Goal: Task Accomplishment & Management: Use online tool/utility

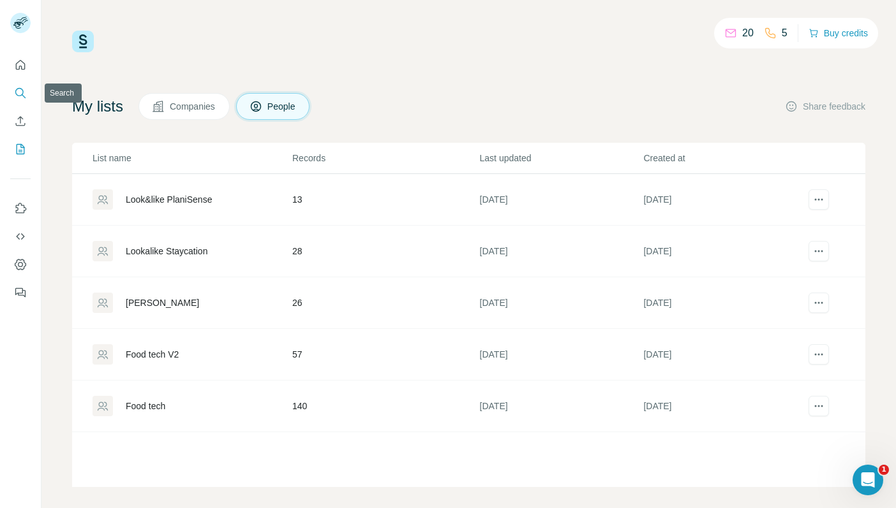
click at [17, 92] on icon "Search" at bounding box center [20, 93] width 13 height 13
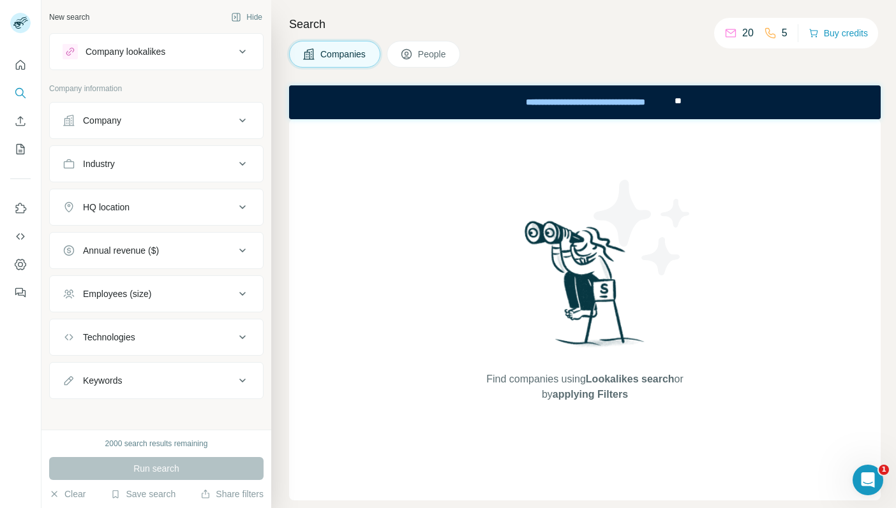
click at [168, 45] on div "Company lookalikes" at bounding box center [149, 51] width 172 height 15
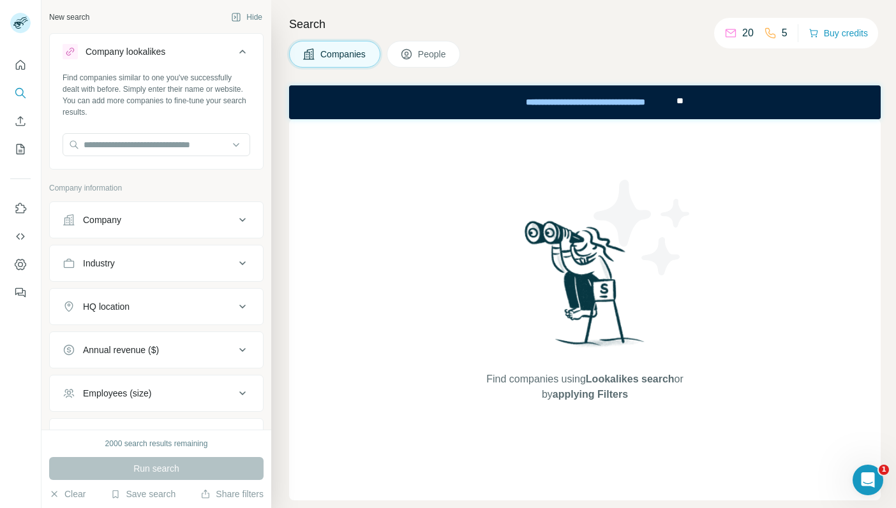
click at [129, 218] on div "Company" at bounding box center [149, 220] width 172 height 13
click at [17, 211] on icon "Use Surfe on LinkedIn" at bounding box center [21, 208] width 11 height 10
click at [14, 237] on icon "Use Surfe API" at bounding box center [20, 236] width 13 height 13
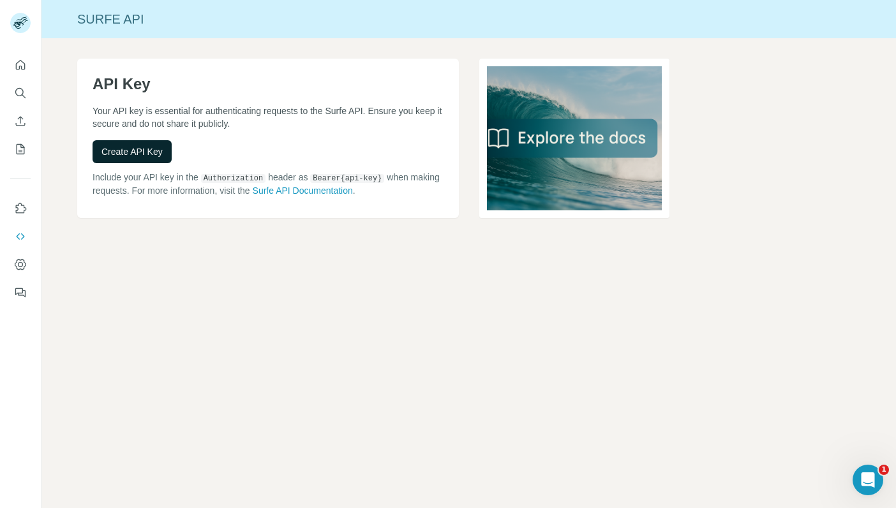
click at [126, 160] on button "Create API Key" at bounding box center [132, 151] width 79 height 23
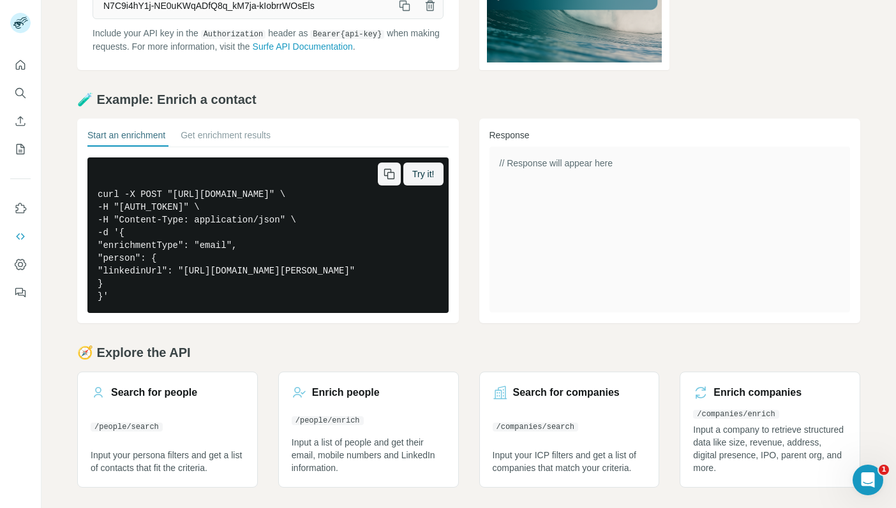
scroll to position [174, 0]
click at [13, 209] on button "Use Surfe on LinkedIn" at bounding box center [20, 208] width 20 height 23
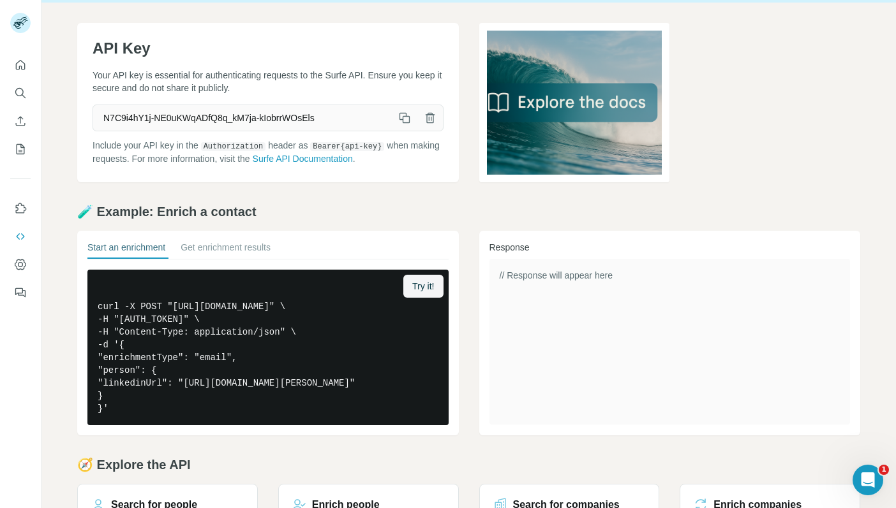
scroll to position [0, 0]
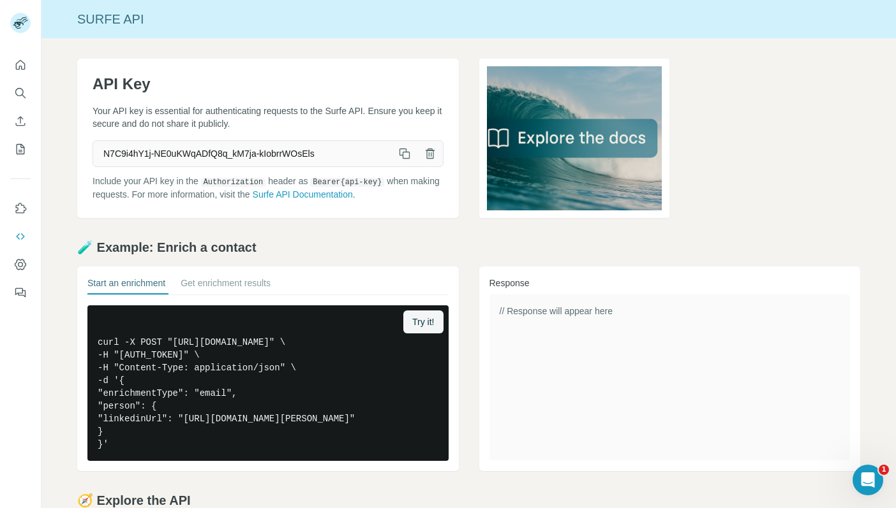
click at [8, 86] on div at bounding box center [20, 175] width 41 height 258
click at [22, 92] on icon "Search" at bounding box center [19, 92] width 8 height 8
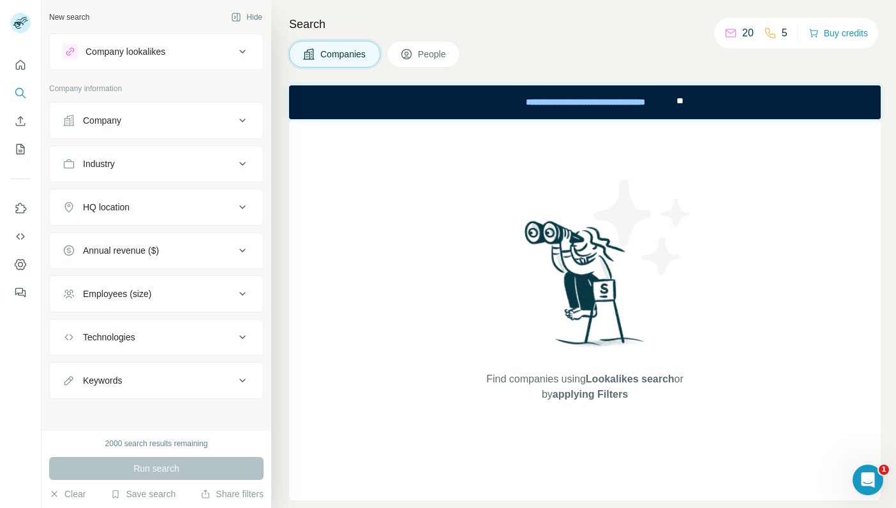
click at [160, 61] on button "Company lookalikes" at bounding box center [156, 51] width 213 height 31
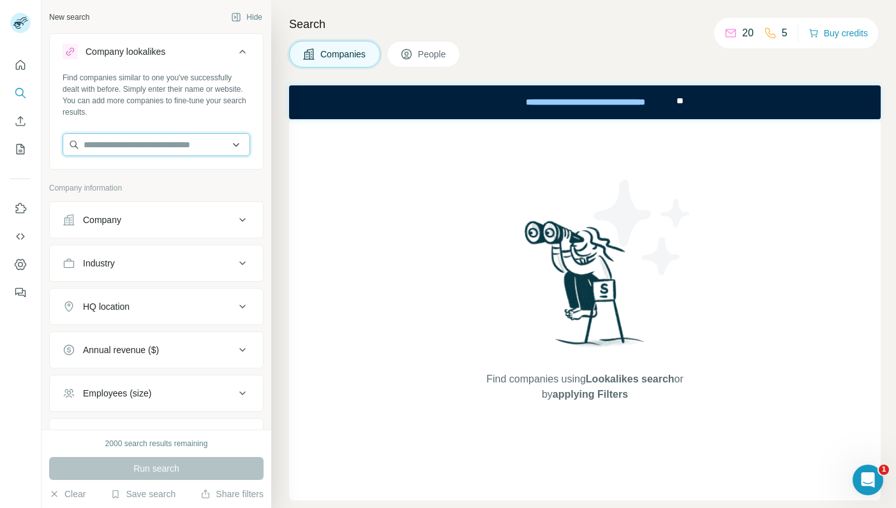
click at [145, 142] on input "text" at bounding box center [157, 144] width 188 height 23
paste input "**********"
type input "**********"
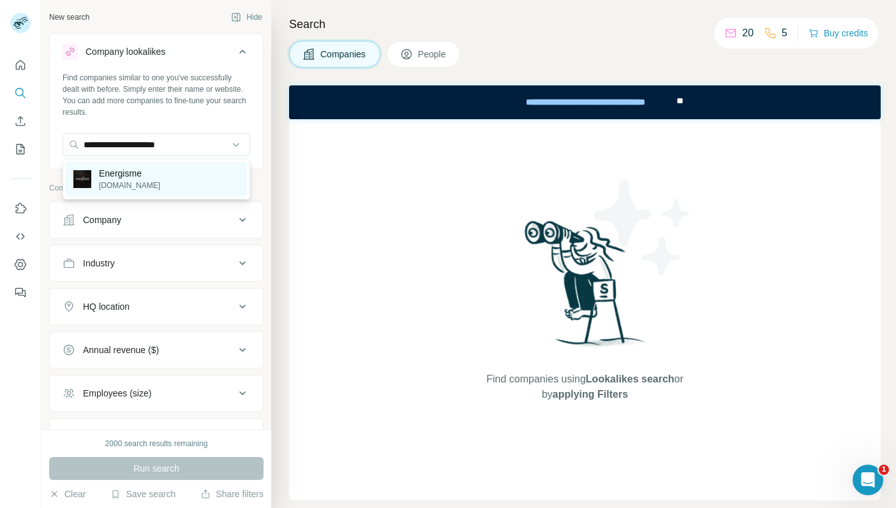
click at [157, 181] on div "Energisme [DOMAIN_NAME]" at bounding box center [156, 179] width 181 height 34
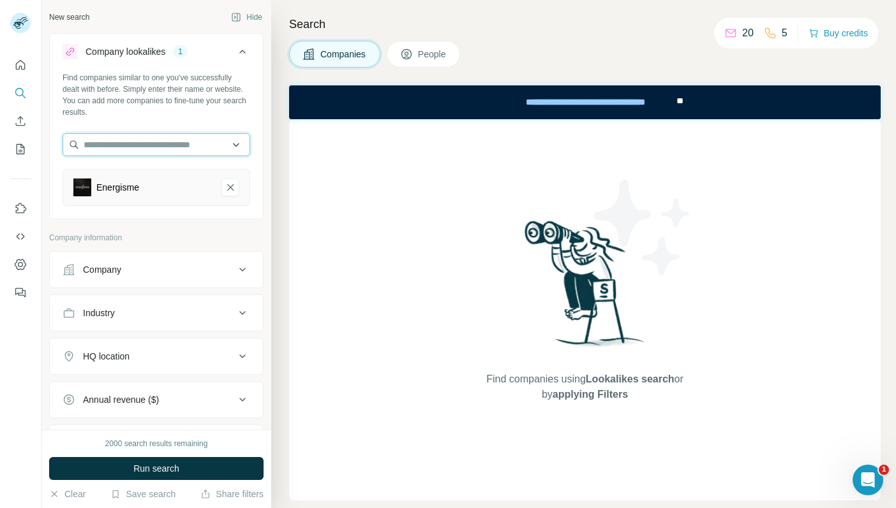
click at [143, 140] on input "text" at bounding box center [157, 144] width 188 height 23
paste input "**********"
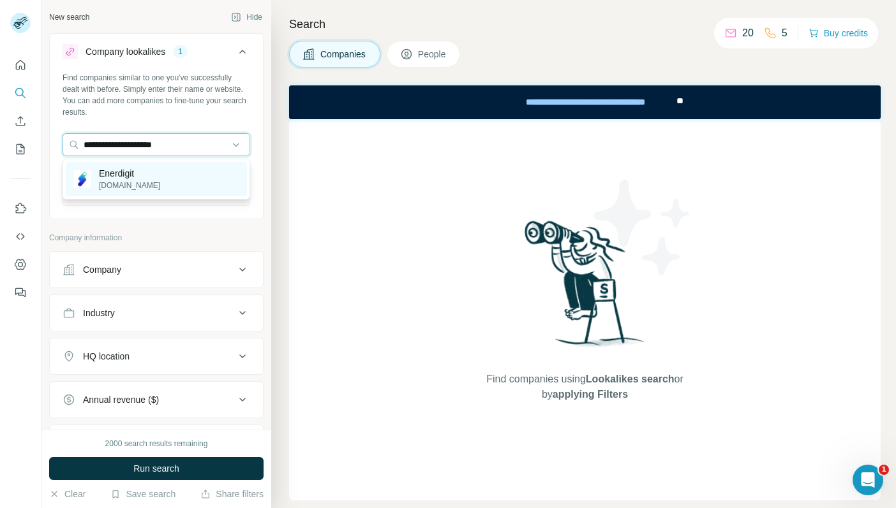
type input "**********"
click at [198, 179] on div "Enerdigit [DOMAIN_NAME]" at bounding box center [156, 179] width 181 height 34
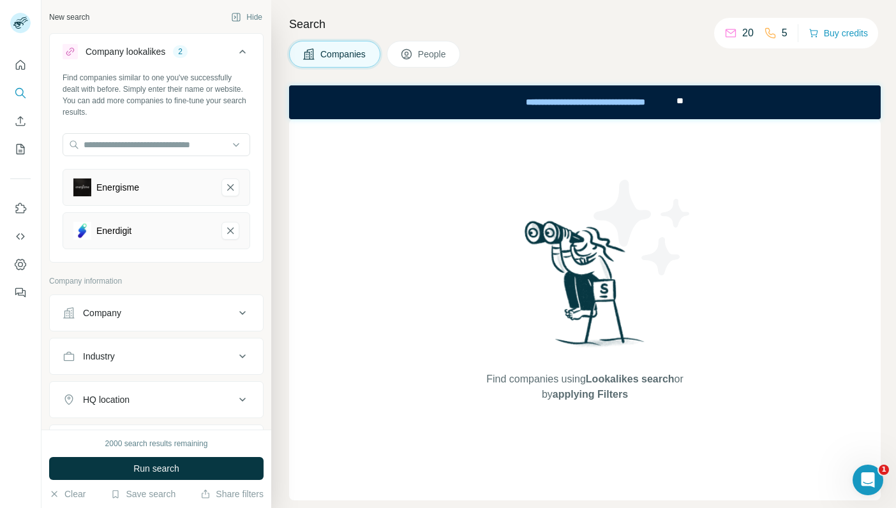
click at [423, 48] on span "People" at bounding box center [432, 54] width 29 height 13
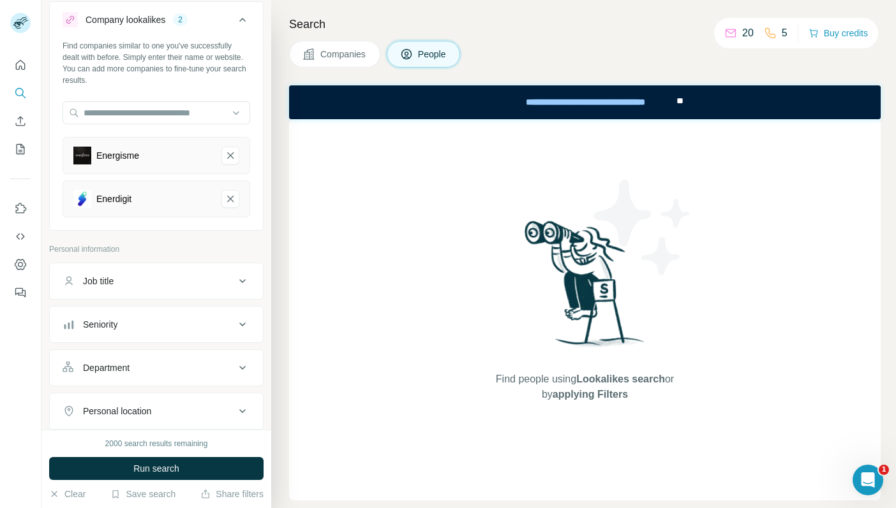
scroll to position [75, 0]
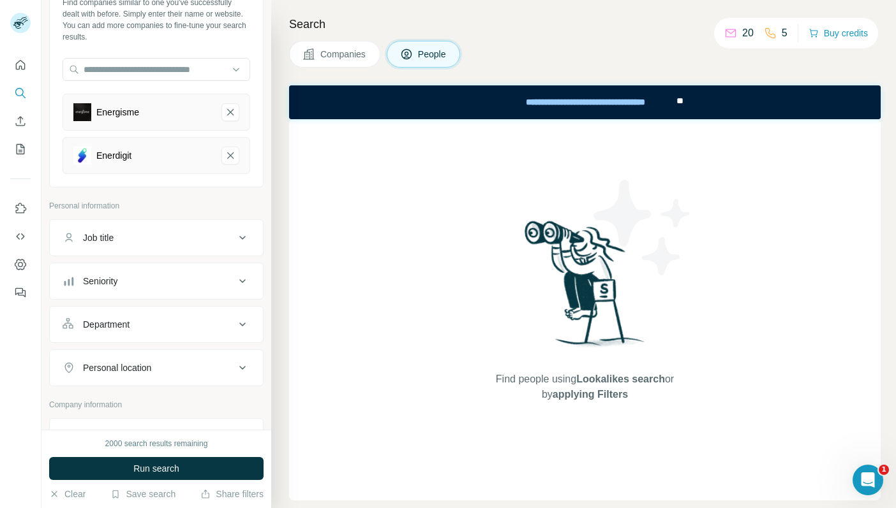
click at [144, 246] on button "Job title" at bounding box center [156, 238] width 213 height 31
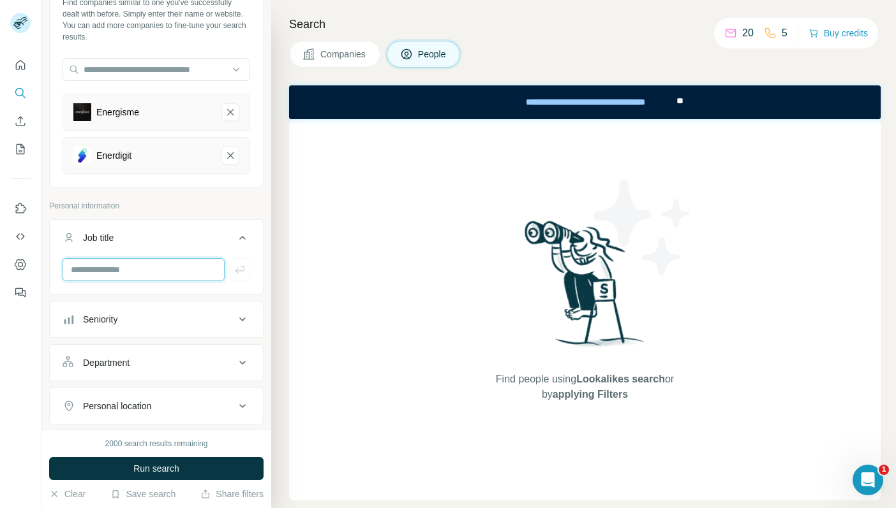
click at [138, 270] on input "text" at bounding box center [144, 269] width 162 height 23
type input "***"
type input "**********"
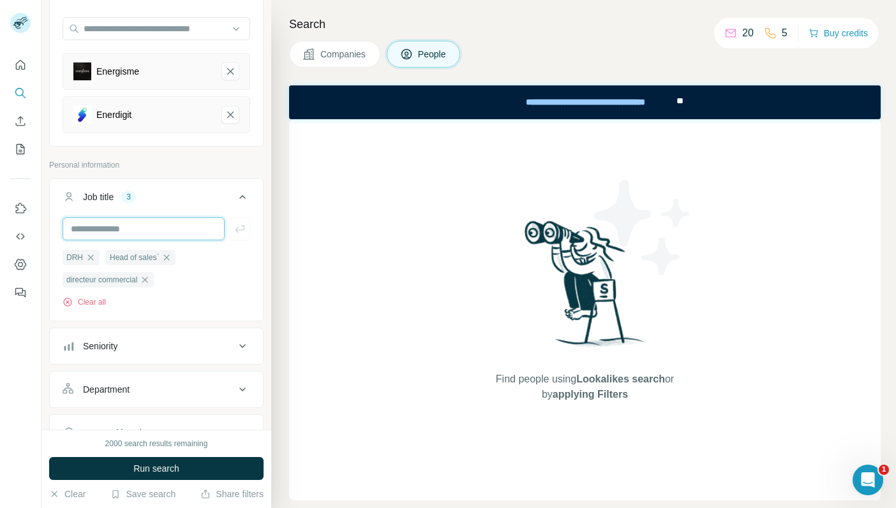
scroll to position [127, 0]
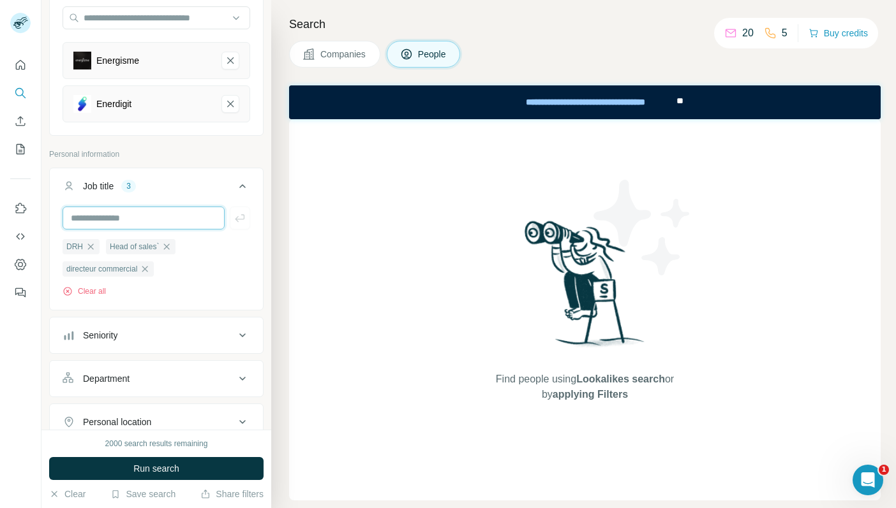
click at [115, 214] on input "text" at bounding box center [144, 218] width 162 height 23
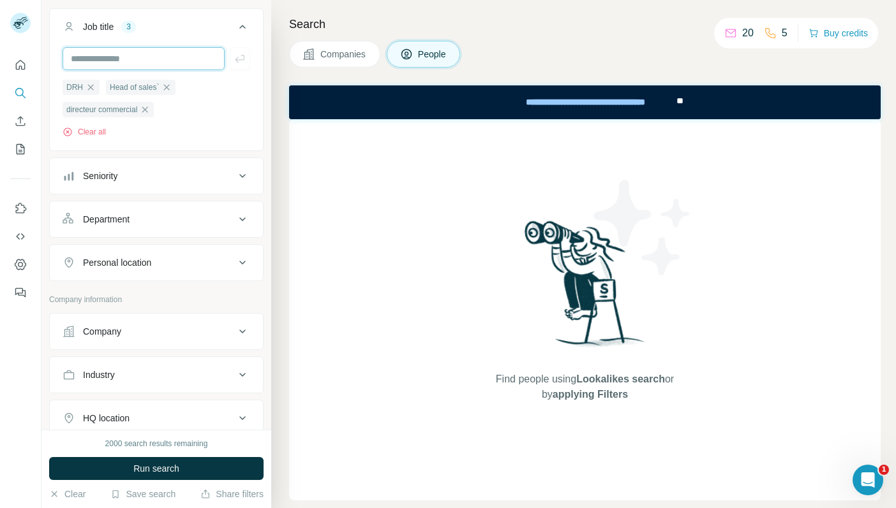
scroll to position [374, 0]
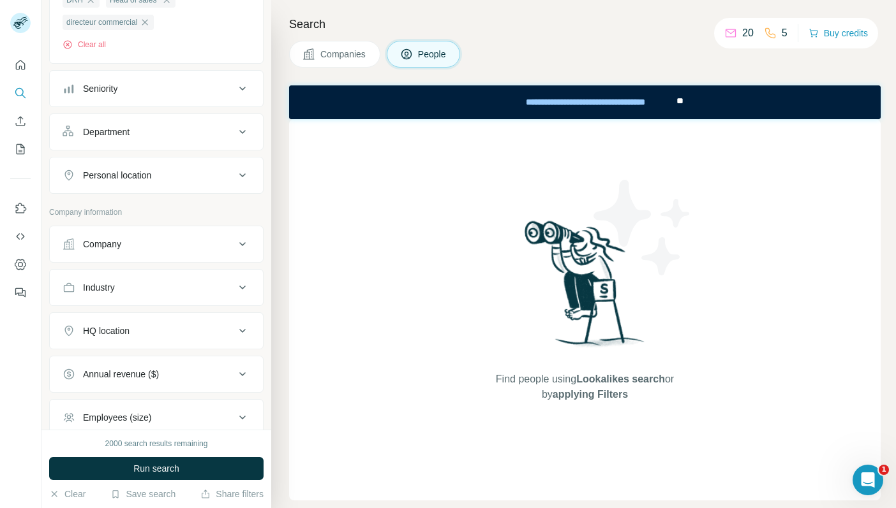
click at [126, 285] on div "Industry" at bounding box center [149, 287] width 172 height 13
click at [128, 330] on div at bounding box center [150, 320] width 158 height 22
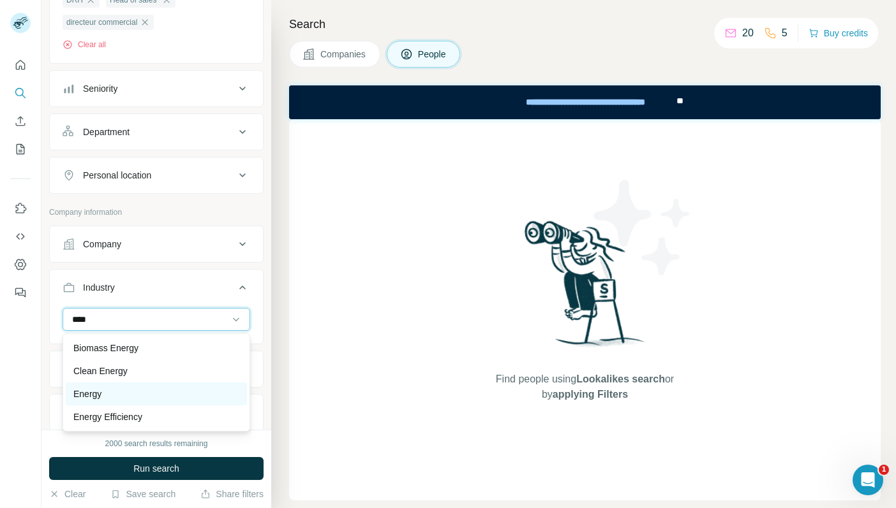
type input "****"
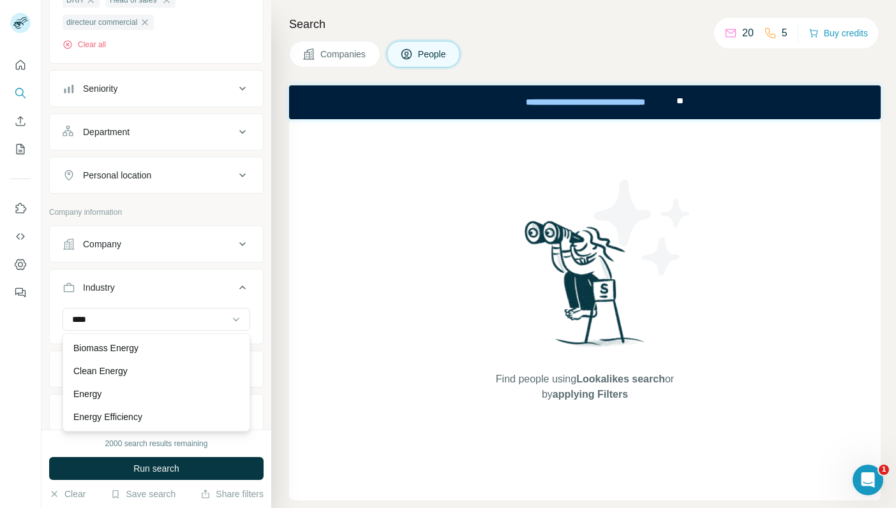
click at [128, 392] on div "Energy" at bounding box center [156, 394] width 166 height 13
click at [159, 309] on div at bounding box center [150, 320] width 158 height 22
type input "******"
click at [216, 286] on div "Industry 1" at bounding box center [149, 287] width 172 height 13
click at [202, 289] on div "Industry 1" at bounding box center [149, 287] width 172 height 13
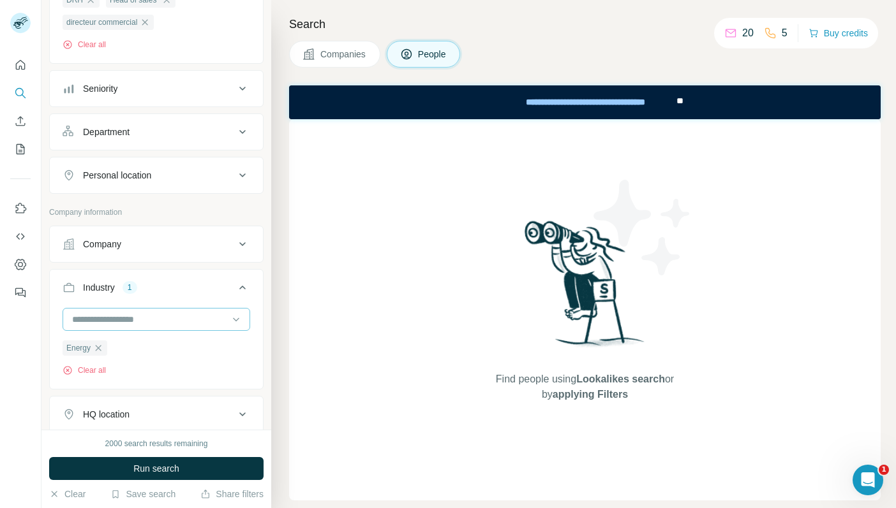
click at [179, 316] on input at bounding box center [150, 320] width 158 height 14
type input "******"
click at [230, 283] on div "Industry 1" at bounding box center [149, 287] width 172 height 13
click at [185, 330] on div "HQ location" at bounding box center [149, 331] width 172 height 13
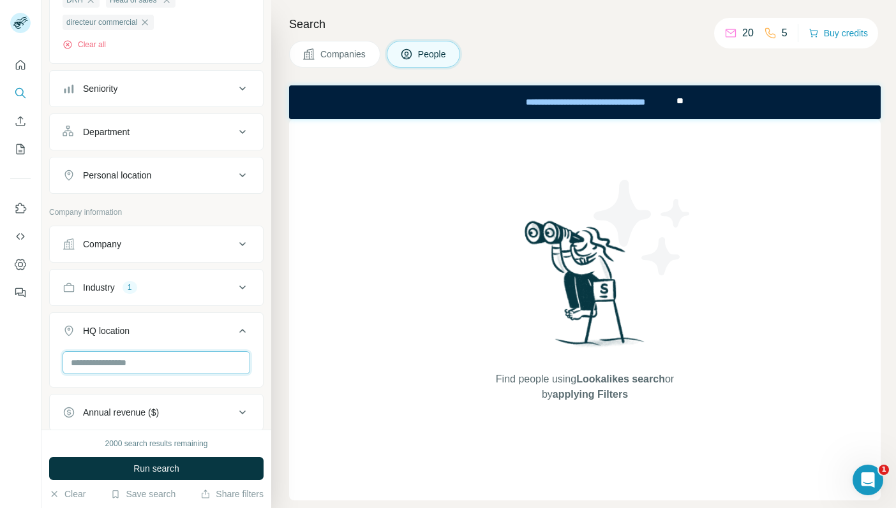
click at [174, 359] on input "text" at bounding box center [157, 363] width 188 height 23
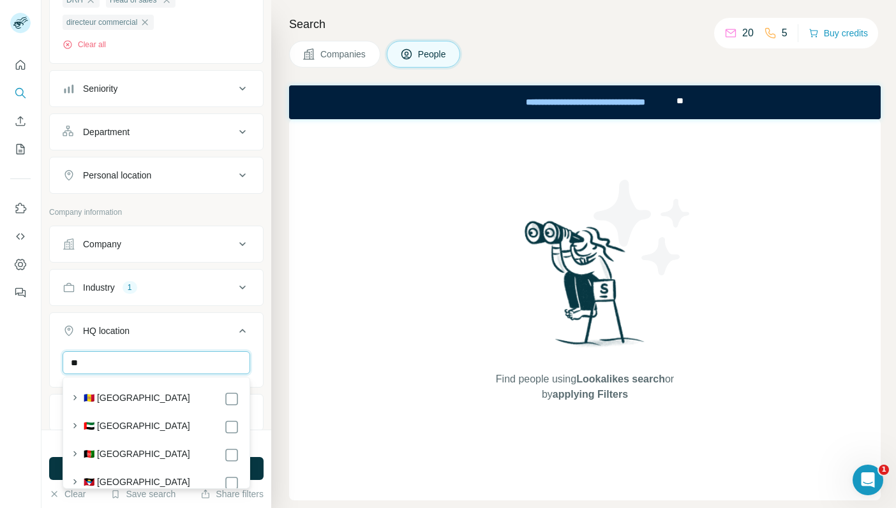
click at [156, 362] on input "**" at bounding box center [157, 363] width 188 height 23
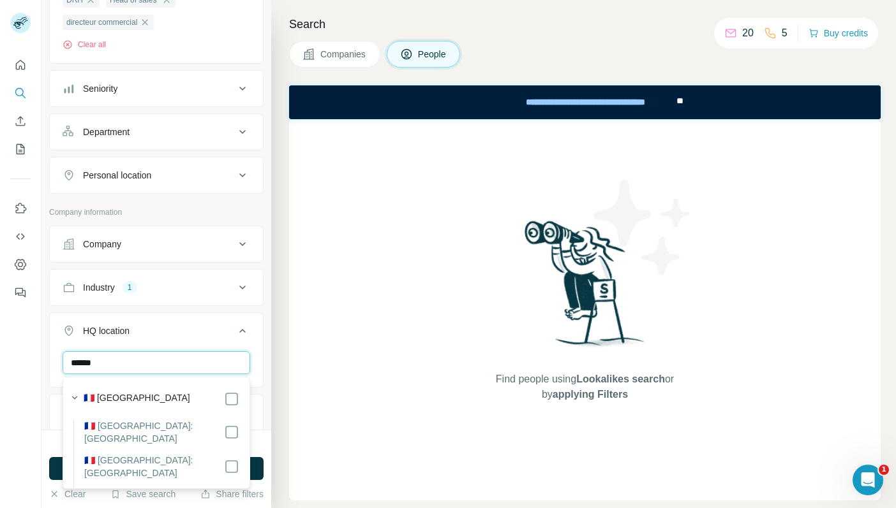
type input "******"
click at [78, 394] on icon "button" at bounding box center [74, 398] width 13 height 13
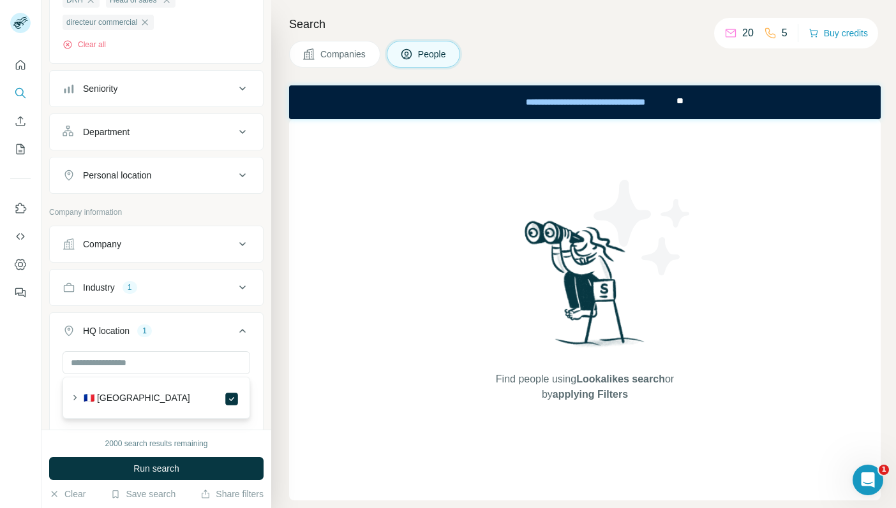
click at [258, 311] on ul "Company Industry 1 HQ location 1 [GEOGRAPHIC_DATA] Clear all Annual revenue ($)…" at bounding box center [156, 416] width 214 height 381
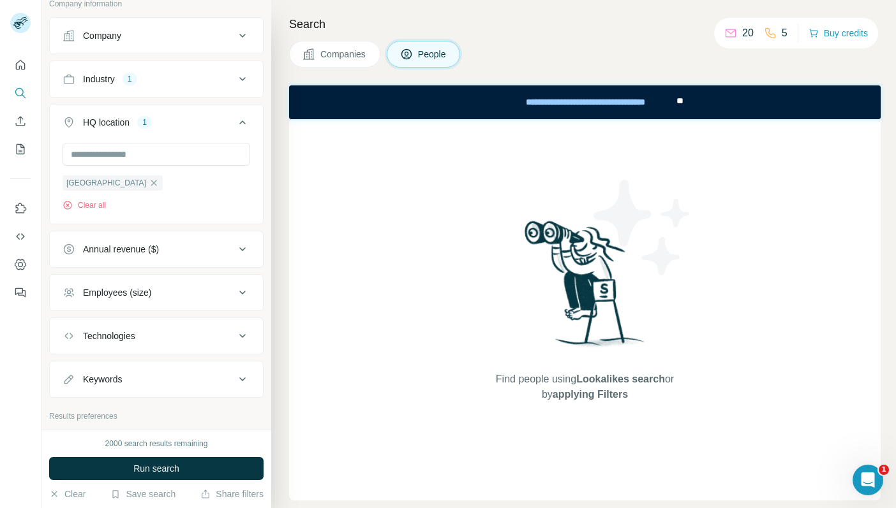
scroll to position [591, 0]
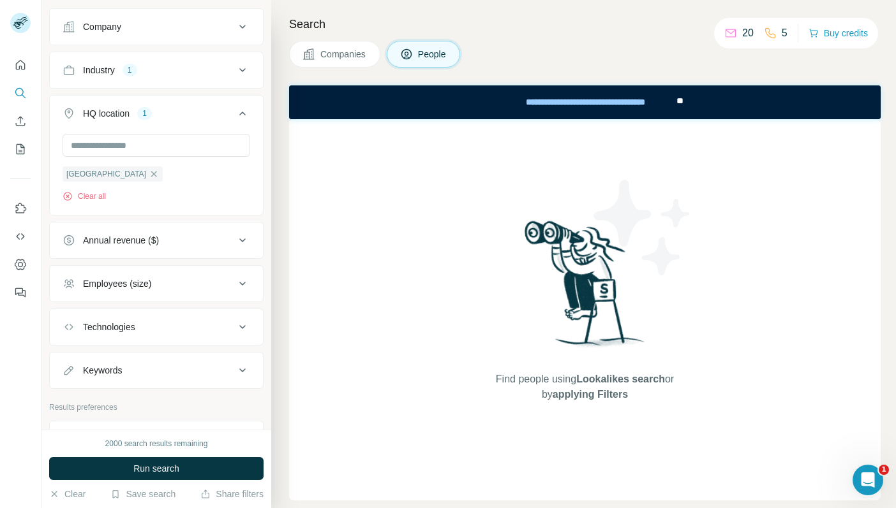
click at [189, 283] on div "Employees (size)" at bounding box center [149, 284] width 172 height 13
click at [73, 382] on icon at bounding box center [70, 382] width 15 height 15
click at [72, 357] on icon at bounding box center [70, 359] width 15 height 15
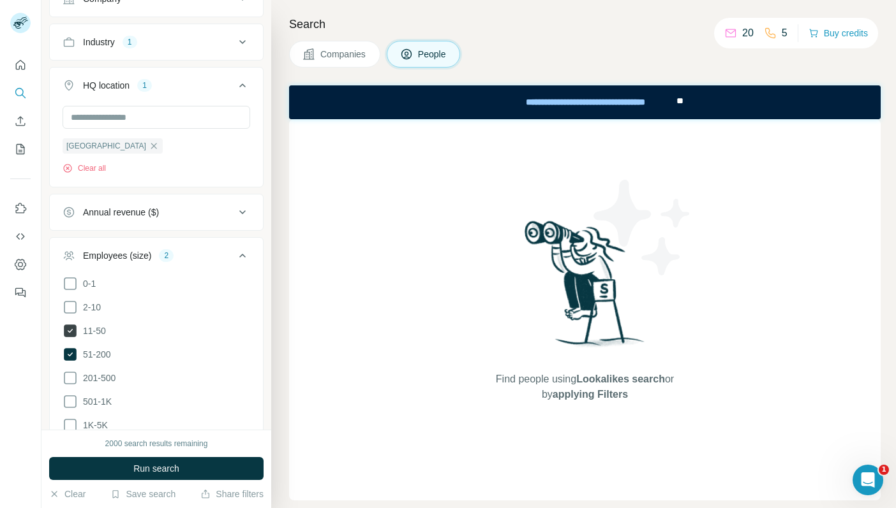
scroll to position [630, 0]
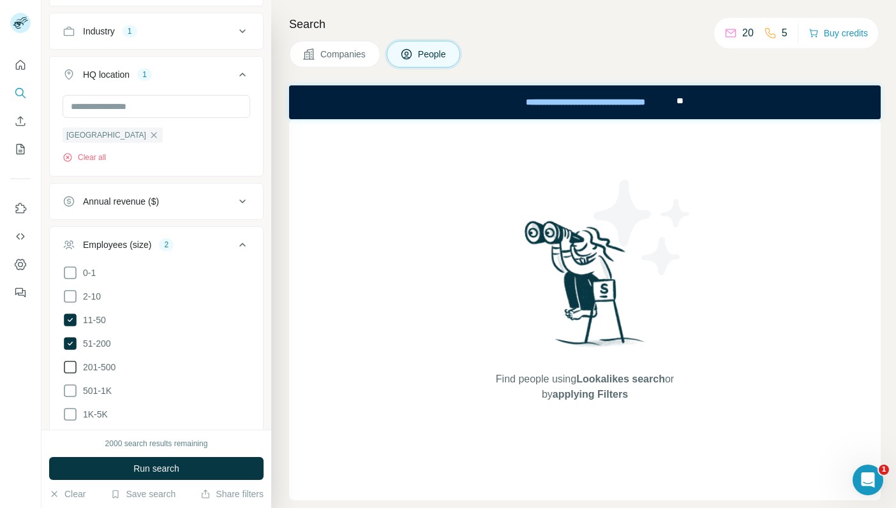
click at [74, 362] on icon at bounding box center [70, 367] width 15 height 15
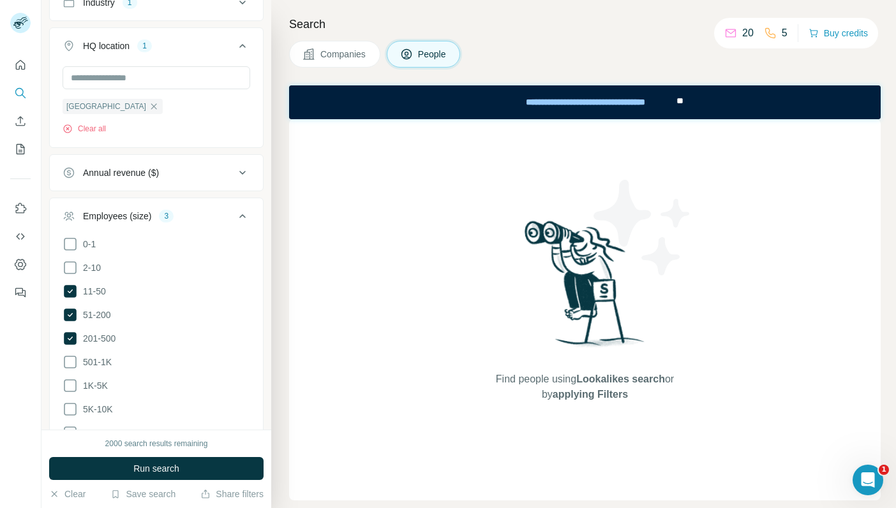
click at [235, 214] on icon at bounding box center [242, 216] width 15 height 15
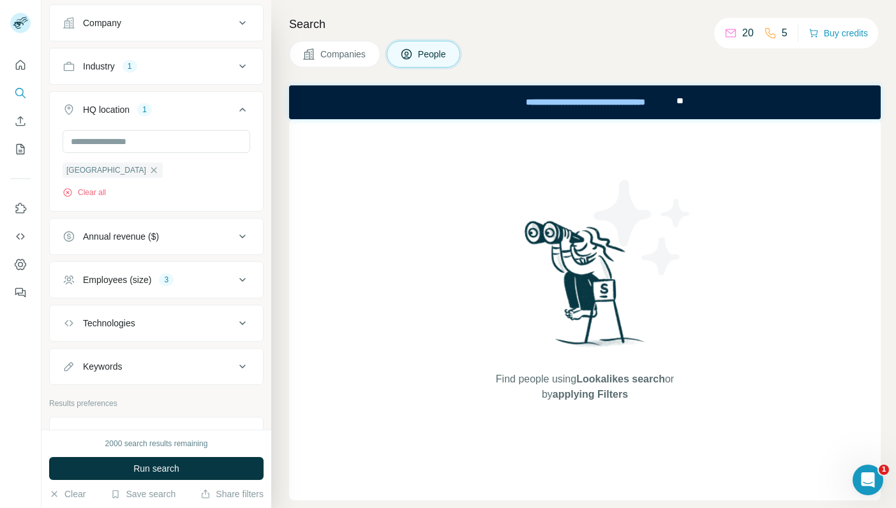
scroll to position [634, 0]
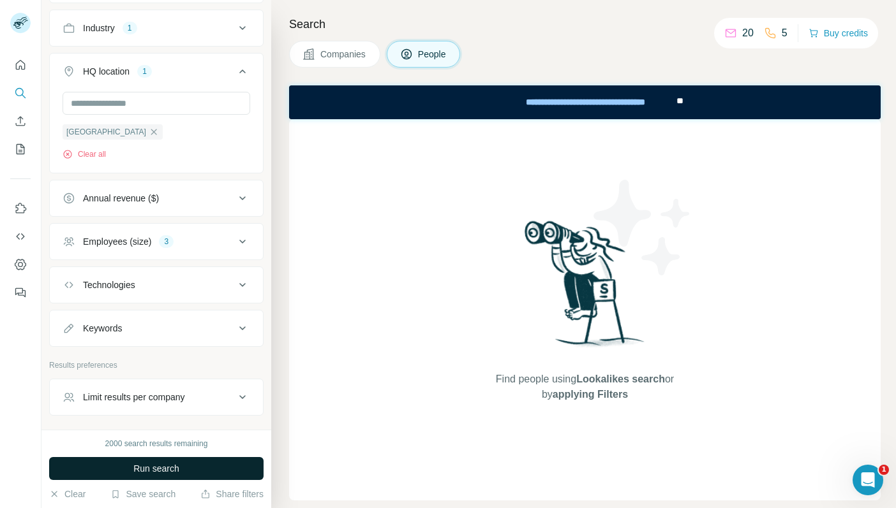
click at [197, 469] on button "Run search" at bounding box center [156, 468] width 214 height 23
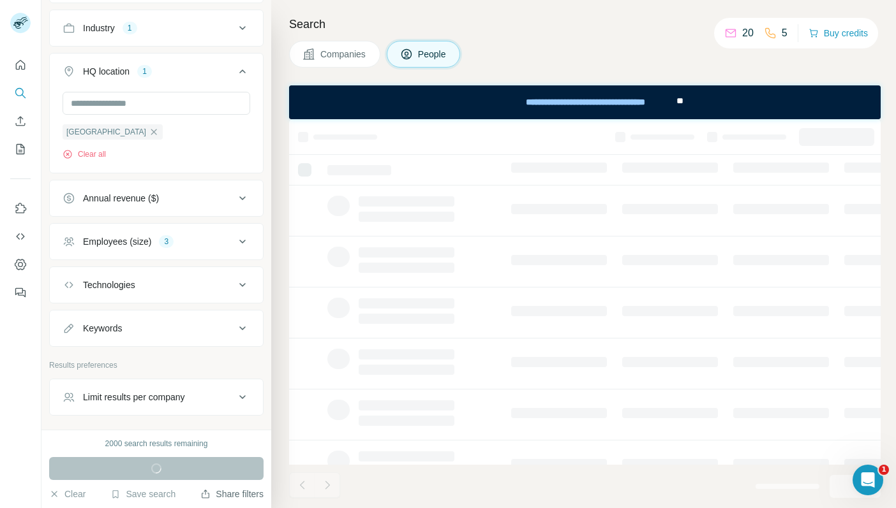
click at [232, 496] on button "Share filters" at bounding box center [231, 494] width 63 height 13
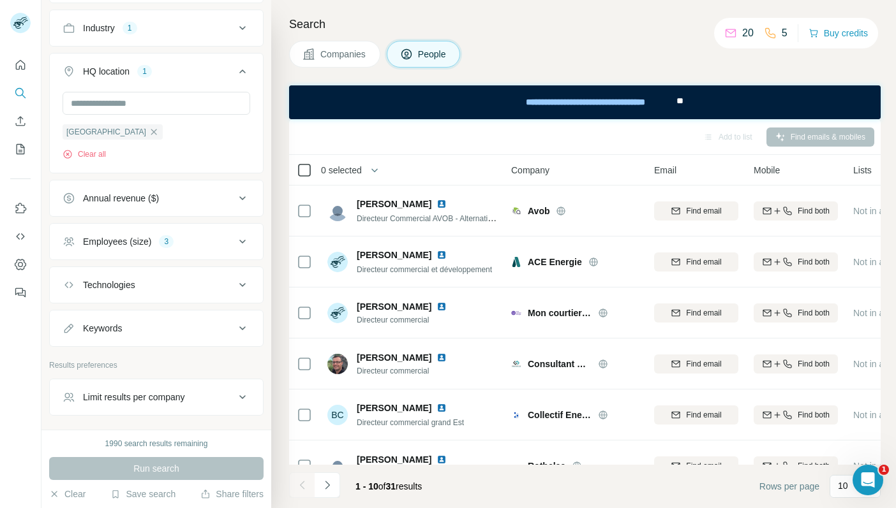
click at [309, 163] on icon at bounding box center [304, 170] width 15 height 15
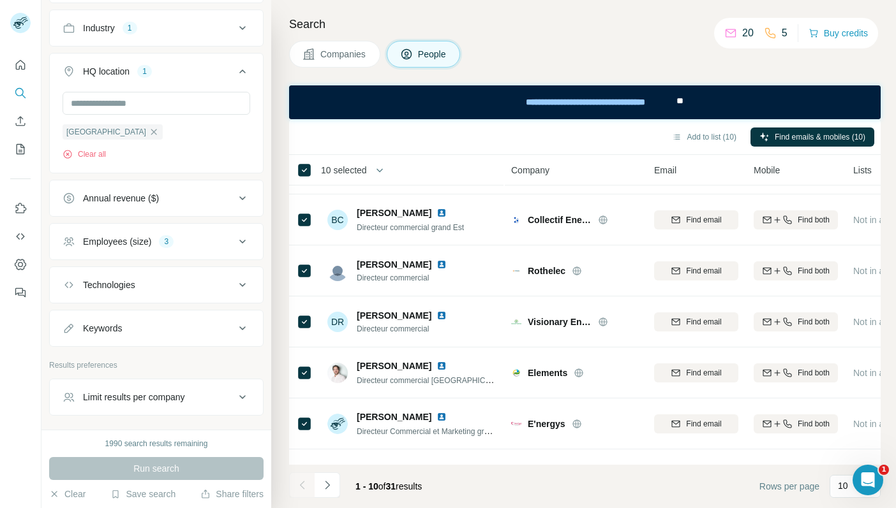
scroll to position [231, 0]
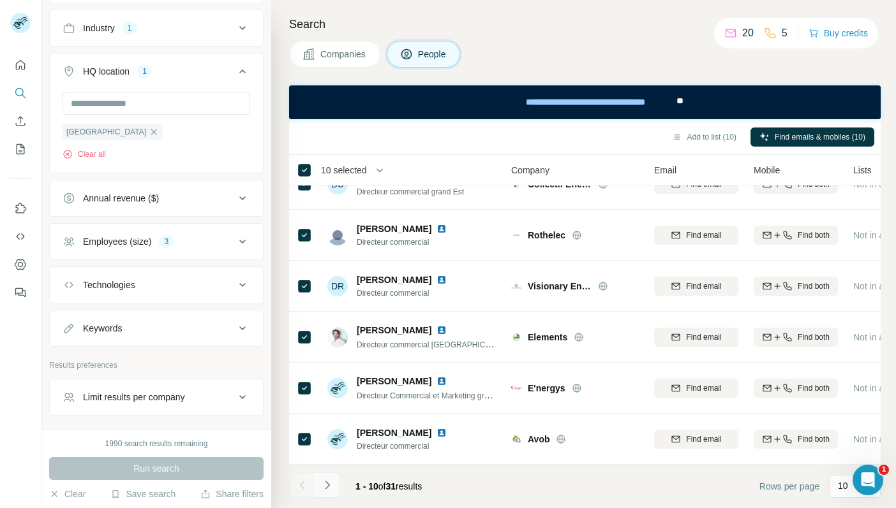
click at [327, 484] on icon "Navigate to next page" at bounding box center [327, 485] width 4 height 8
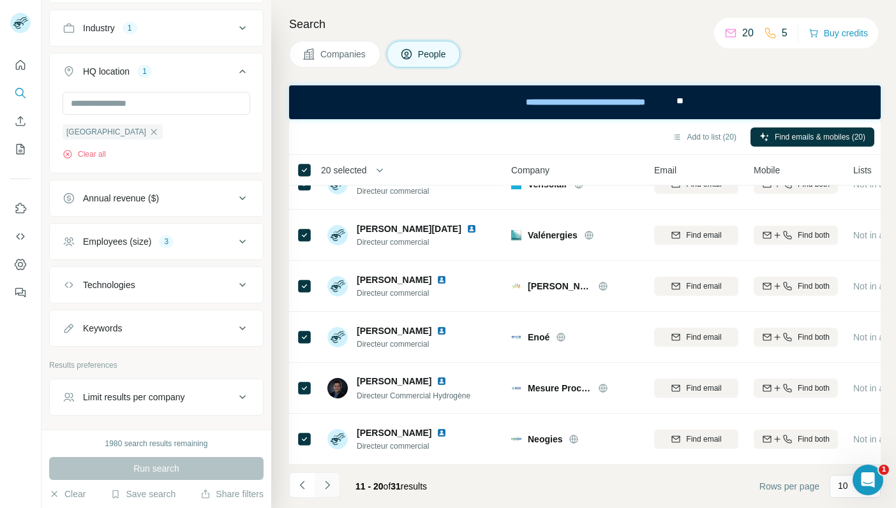
click at [327, 481] on icon "Navigate to next page" at bounding box center [327, 485] width 13 height 13
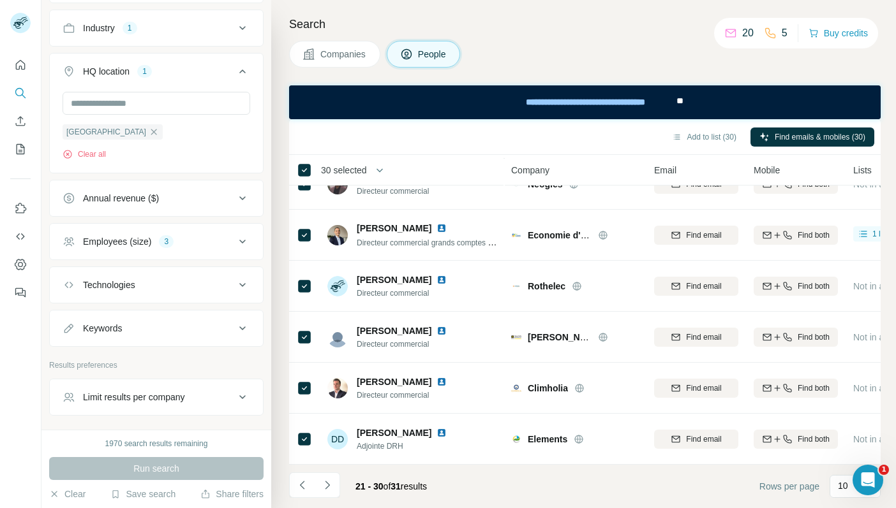
click at [329, 486] on icon "Navigate to next page" at bounding box center [327, 485] width 13 height 13
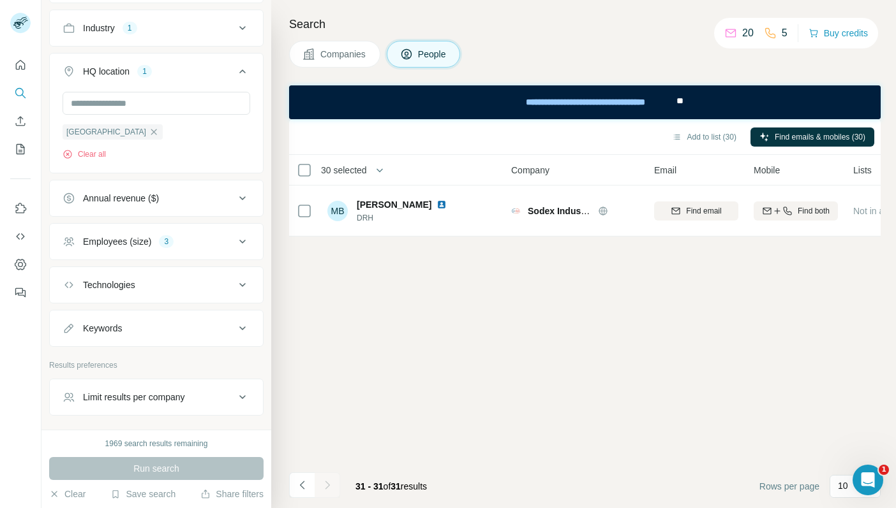
scroll to position [0, 0]
click at [689, 139] on button "Add to list (31)" at bounding box center [704, 137] width 82 height 19
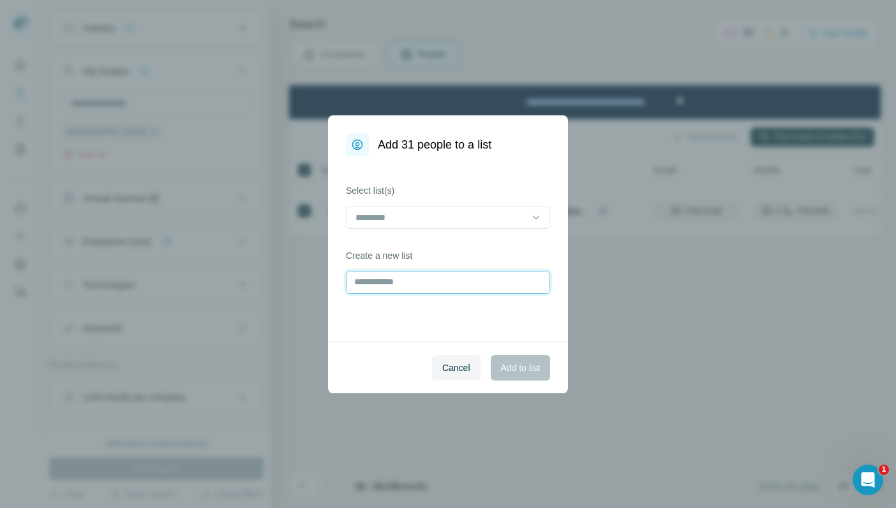
click at [378, 281] on input "text" at bounding box center [448, 282] width 204 height 23
type input "*********"
click at [519, 362] on span "Add to list" at bounding box center [520, 368] width 39 height 13
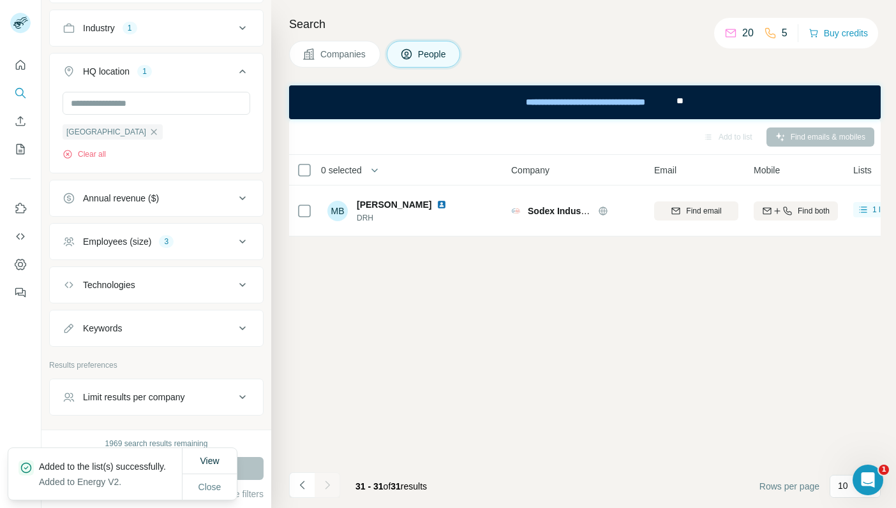
click at [392, 357] on div "Add to list Find emails & mobiles 0 selected People Company Email Mobile Lists …" at bounding box center [584, 313] width 591 height 389
click at [211, 485] on span "Close" at bounding box center [209, 487] width 23 height 13
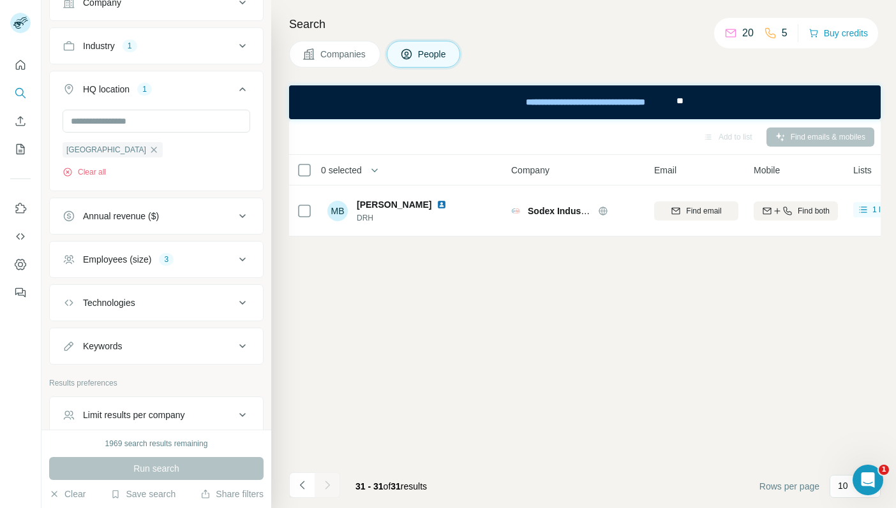
scroll to position [612, 0]
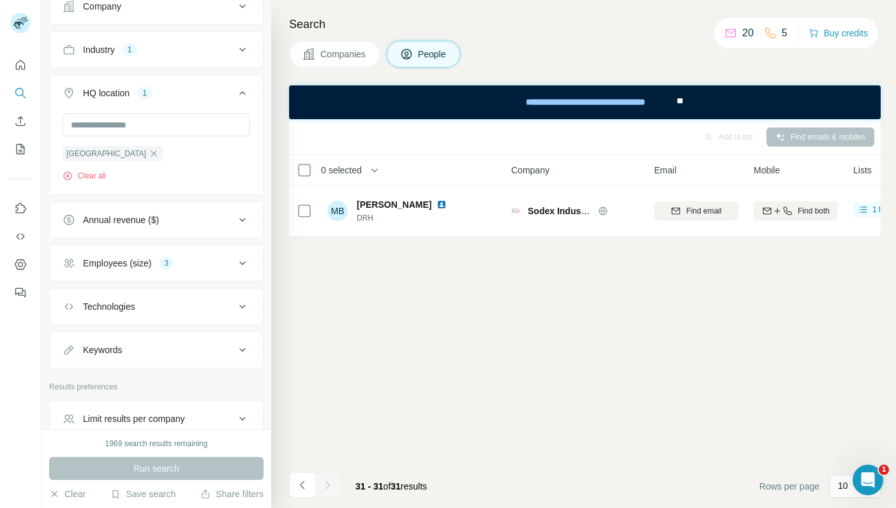
click at [184, 266] on div "Employees (size) 3" at bounding box center [149, 263] width 172 height 13
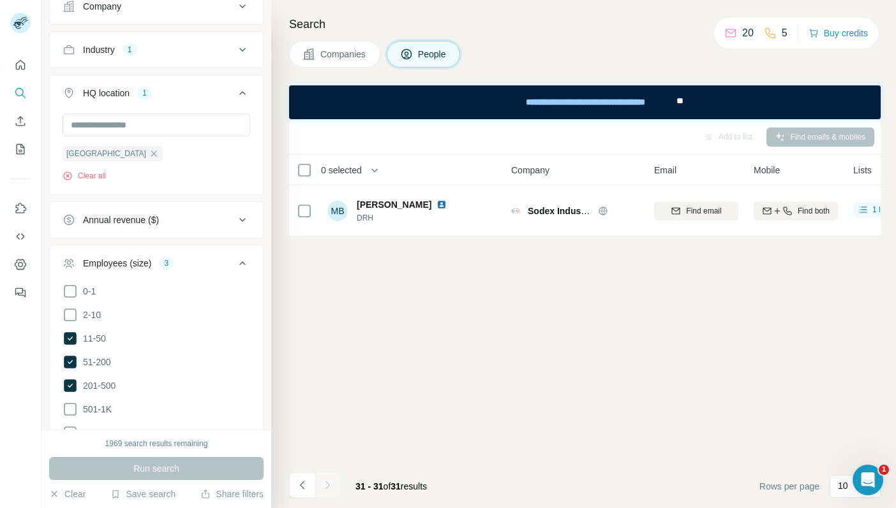
click at [184, 266] on div "Employees (size) 3" at bounding box center [149, 263] width 172 height 13
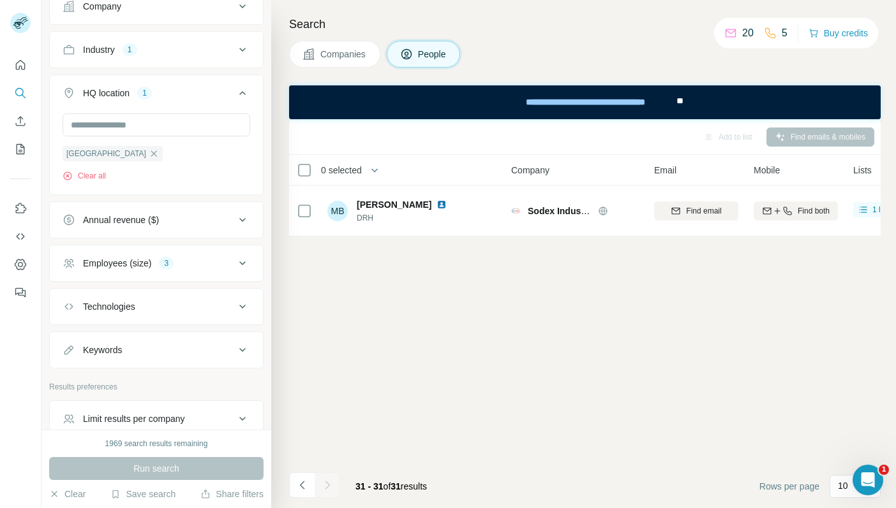
scroll to position [461, 0]
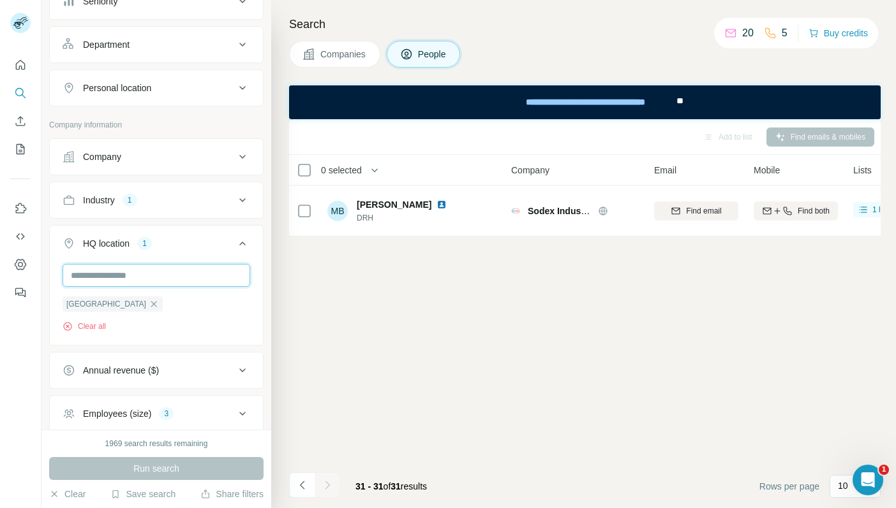
click at [154, 269] on input "text" at bounding box center [157, 275] width 188 height 23
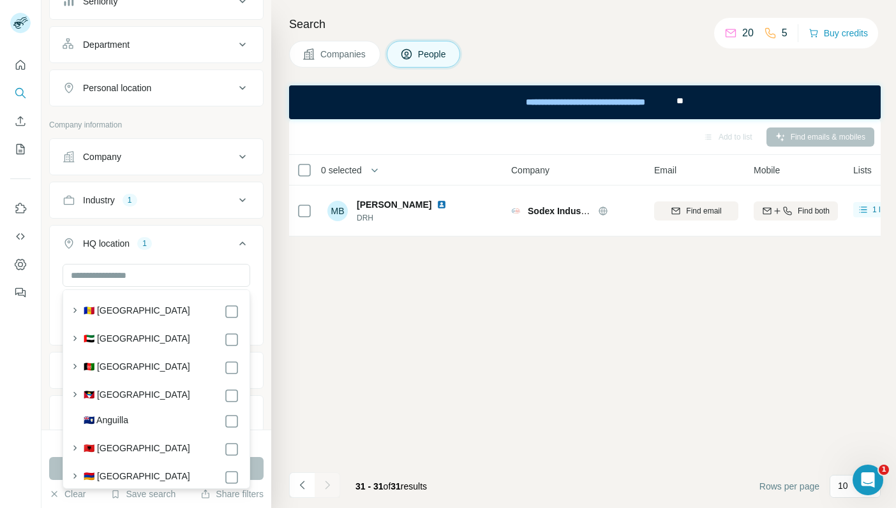
click at [163, 203] on div "Industry 1" at bounding box center [149, 200] width 172 height 13
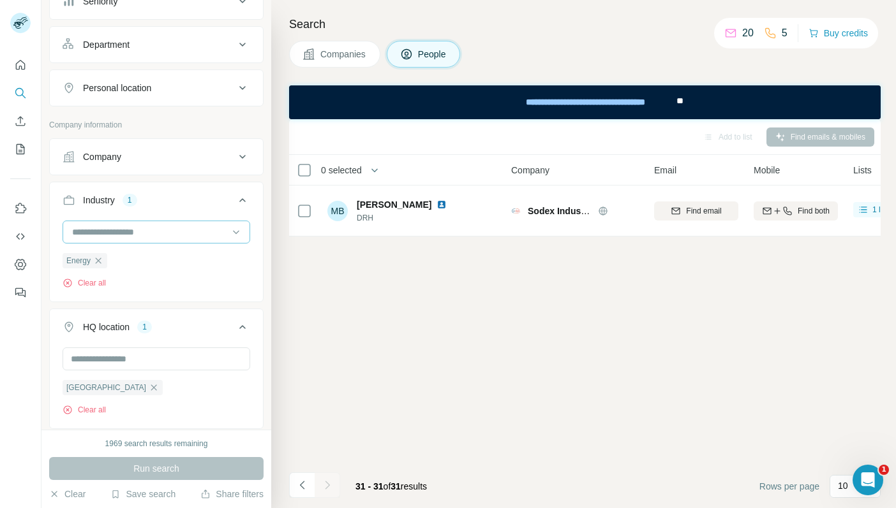
click at [142, 239] on input at bounding box center [150, 232] width 158 height 14
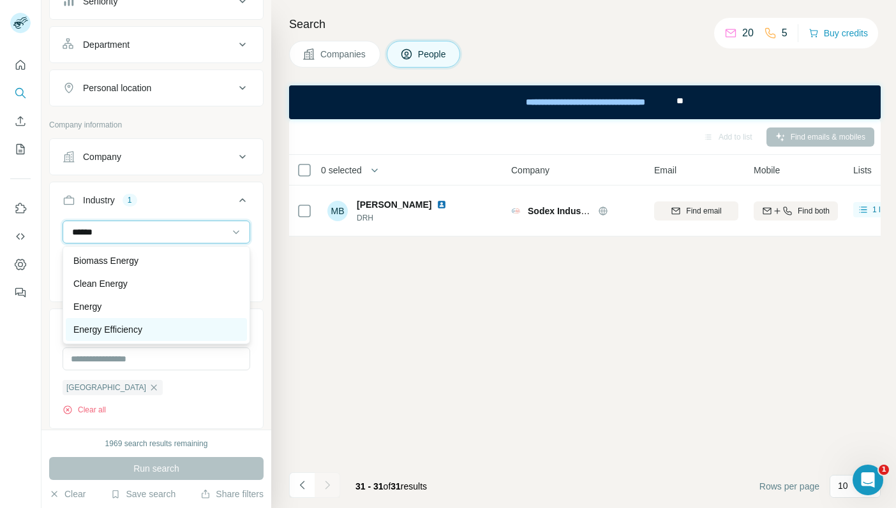
type input "******"
click at [123, 322] on div "Energy Efficiency" at bounding box center [156, 329] width 181 height 23
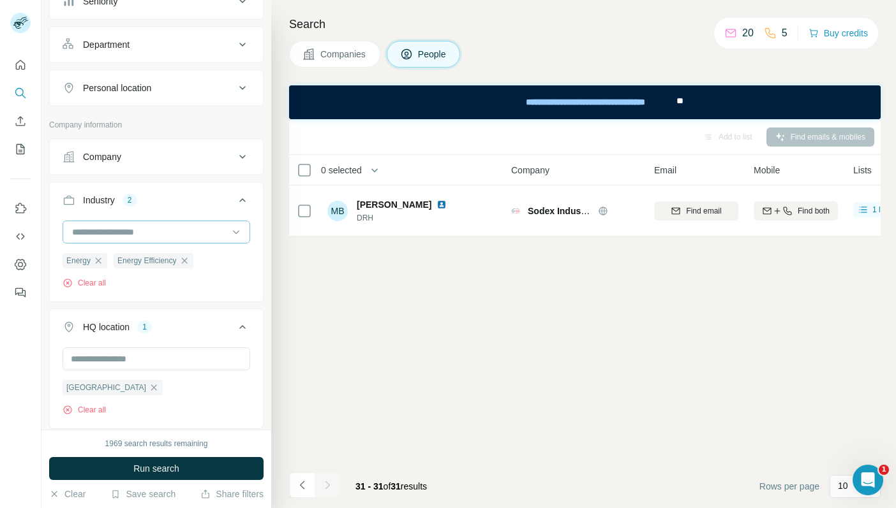
click at [148, 231] on input at bounding box center [150, 232] width 158 height 14
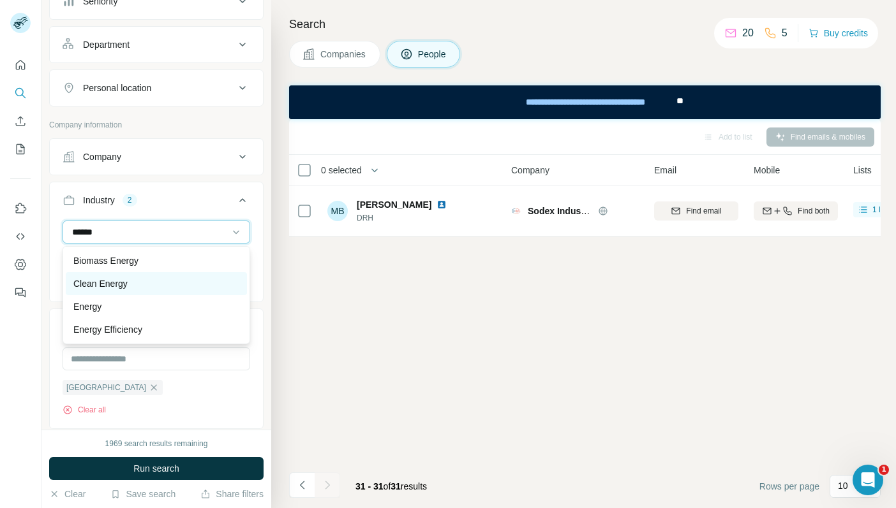
type input "******"
click at [131, 278] on div "Clean Energy" at bounding box center [156, 284] width 166 height 13
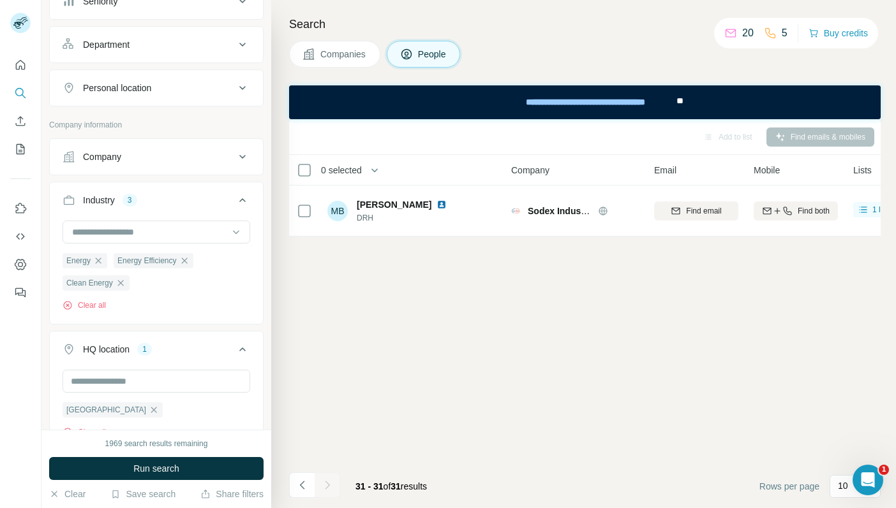
scroll to position [509, 0]
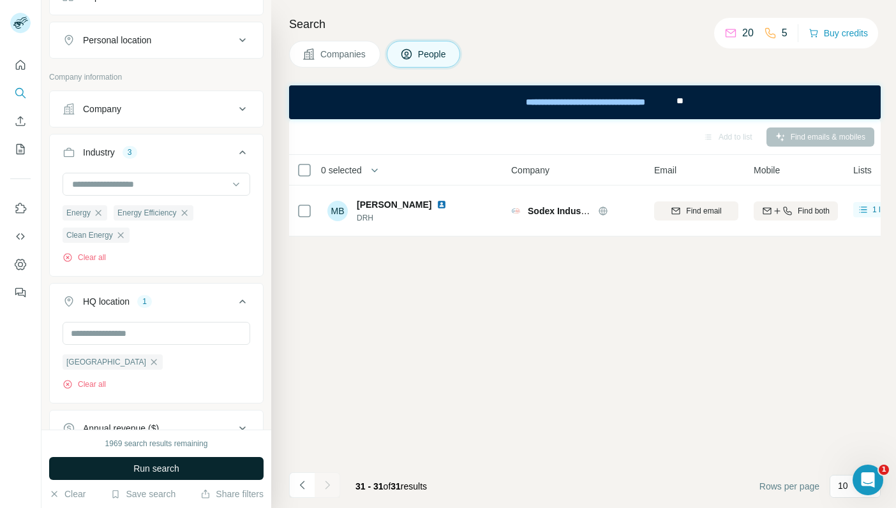
click at [172, 465] on span "Run search" at bounding box center [156, 469] width 46 height 13
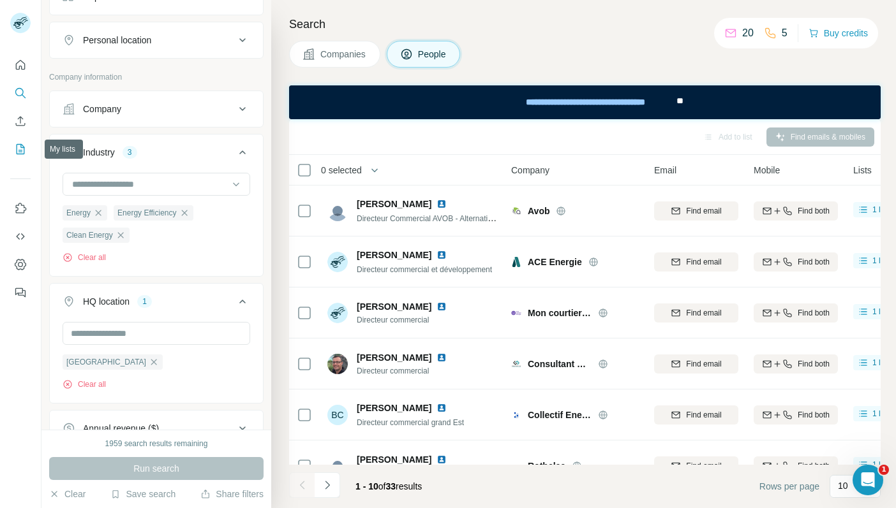
click at [15, 156] on button "My lists" at bounding box center [20, 149] width 20 height 23
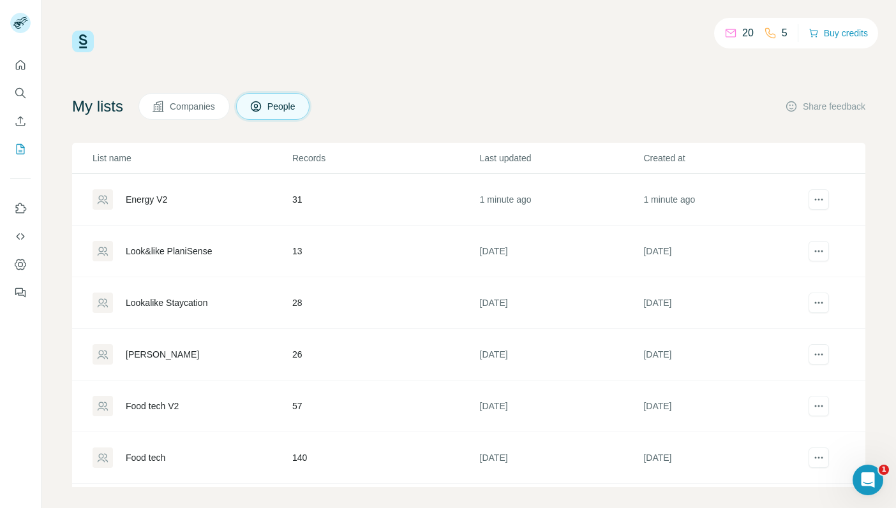
click at [162, 201] on div "Energy V2" at bounding box center [146, 199] width 41 height 13
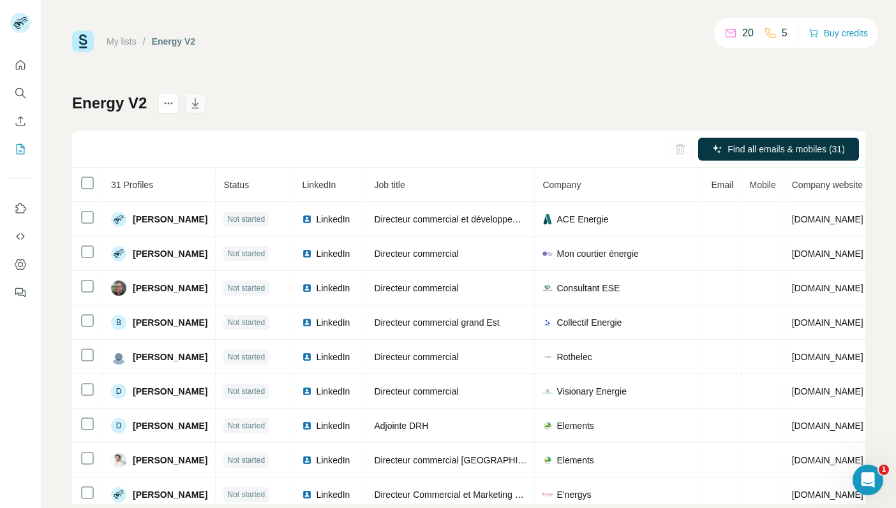
click at [198, 103] on icon "button" at bounding box center [195, 103] width 13 height 13
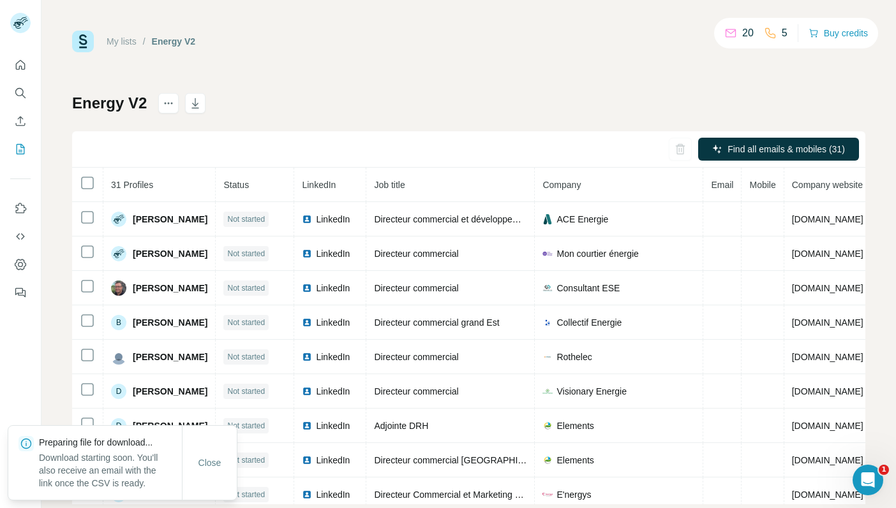
click at [360, 75] on div "My lists / Energy V2 20 5 Buy credits Energy V2 Find all emails & mobiles (31) …" at bounding box center [468, 268] width 793 height 474
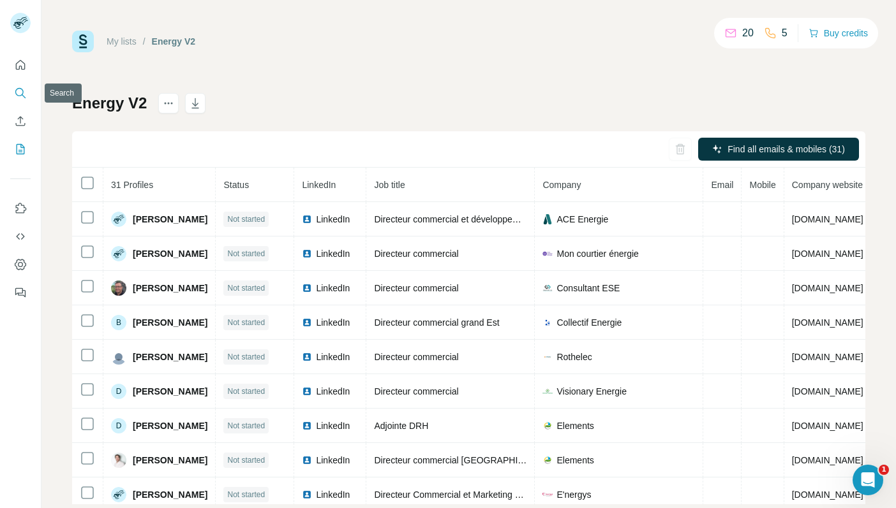
click at [19, 93] on icon "Search" at bounding box center [20, 93] width 13 height 13
